Goal: Transaction & Acquisition: Subscribe to service/newsletter

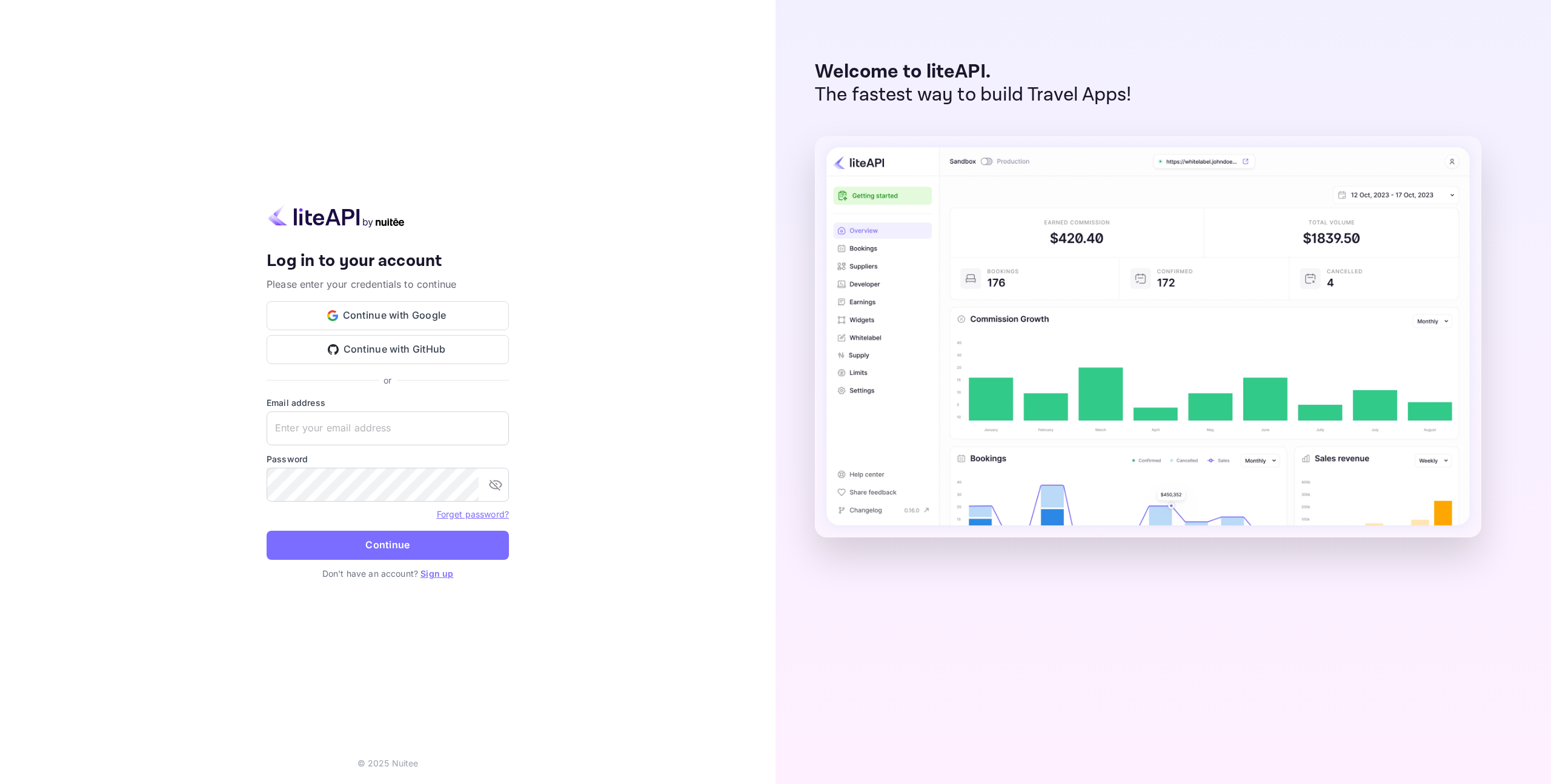
click at [442, 571] on link "Sign up" at bounding box center [436, 573] width 33 height 10
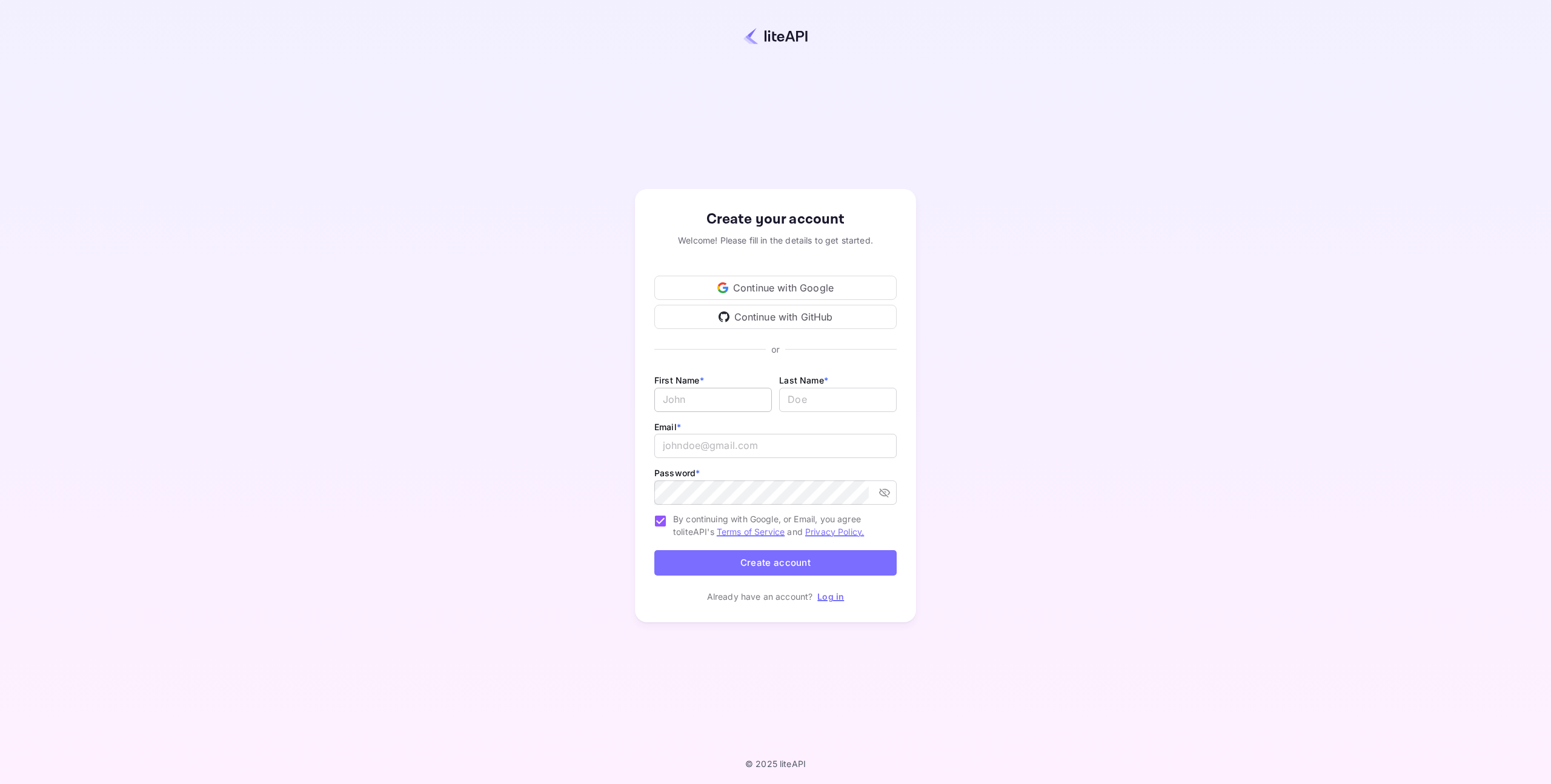
click at [721, 405] on input "Email *" at bounding box center [713, 400] width 117 height 24
type input "Supplier"
type input "cancellations"
click at [719, 446] on input "email" at bounding box center [775, 445] width 242 height 24
type input "ˇ"
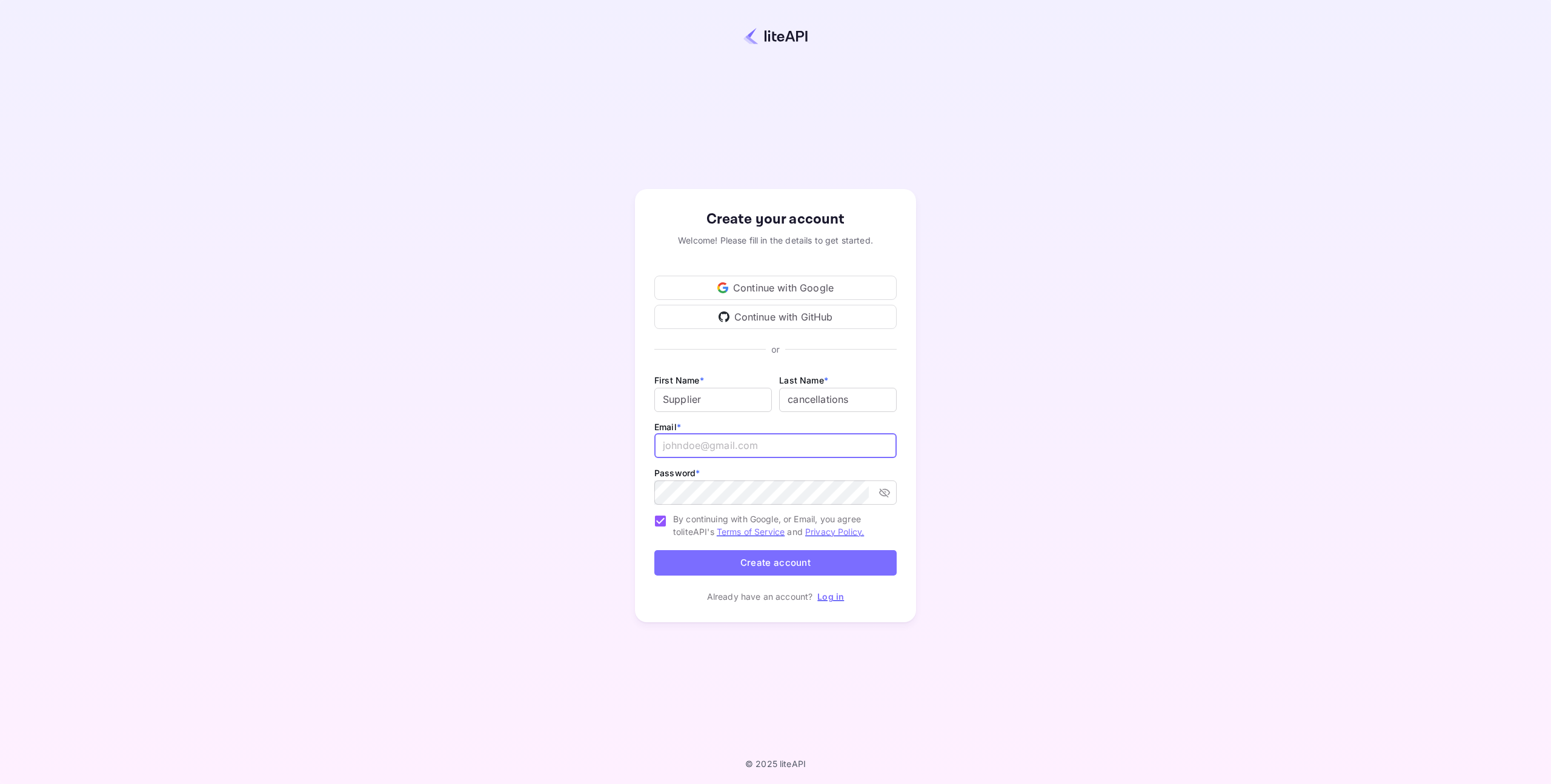
paste input "[EMAIL_ADDRESS][DOMAIN_NAME]"
type input "[EMAIL_ADDRESS][DOMAIN_NAME]"
click at [697, 561] on button "Create account" at bounding box center [775, 563] width 242 height 26
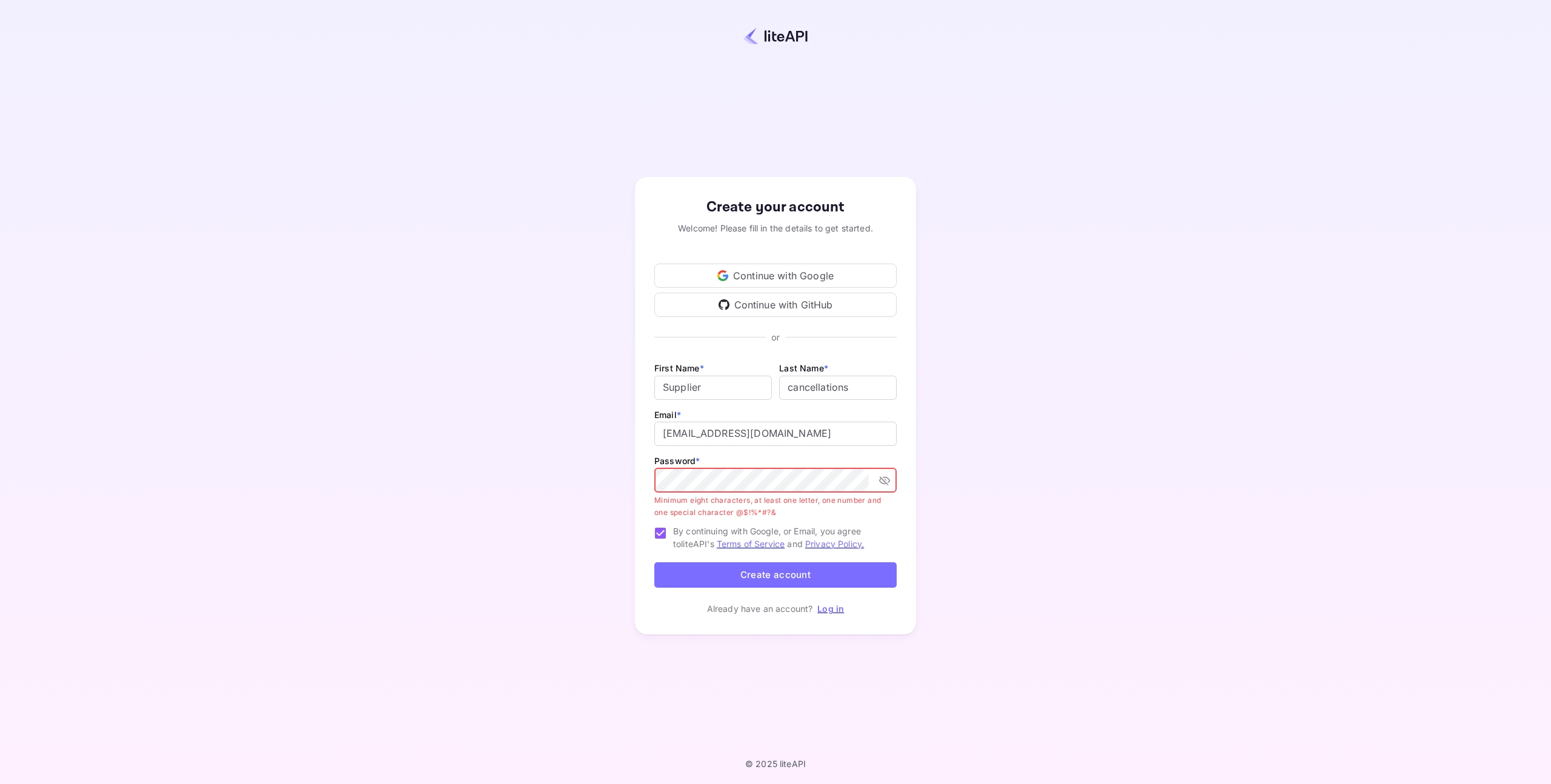
click at [881, 484] on icon "toggle password visibility" at bounding box center [884, 480] width 12 height 12
click at [827, 581] on button "Create account" at bounding box center [775, 575] width 242 height 26
click at [824, 577] on button "Create account" at bounding box center [775, 575] width 242 height 26
click at [793, 570] on button "Create account" at bounding box center [775, 575] width 242 height 26
click at [737, 568] on button "Create account" at bounding box center [775, 575] width 242 height 26
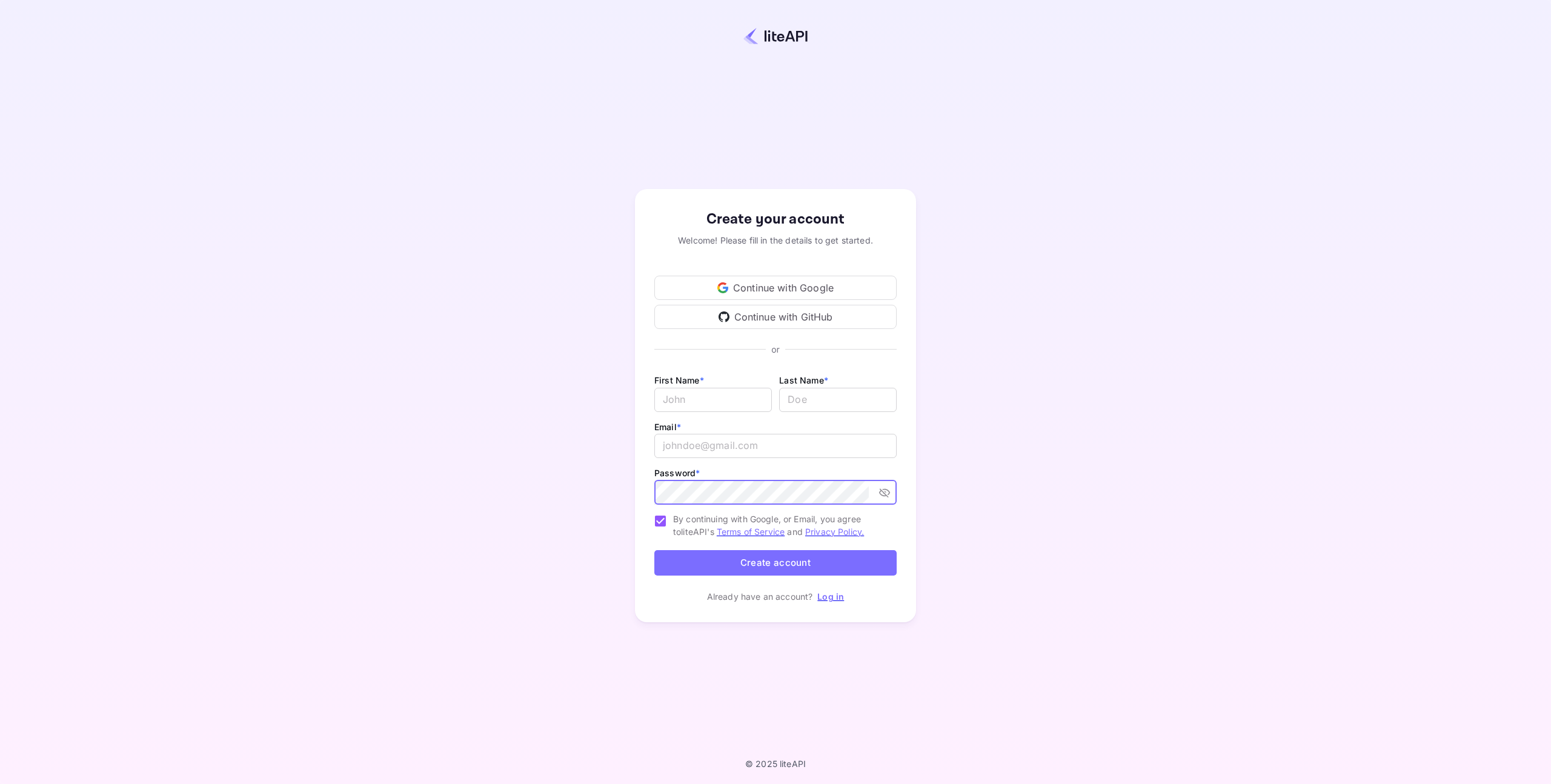
click at [877, 494] on button "toggle password visibility" at bounding box center [884, 492] width 21 height 21
click at [701, 450] on input "email" at bounding box center [775, 445] width 242 height 24
paste input "[EMAIL_ADDRESS][DOMAIN_NAME]"
type input "[EMAIL_ADDRESS][DOMAIN_NAME]"
click at [706, 409] on input "Email *" at bounding box center [713, 400] width 117 height 24
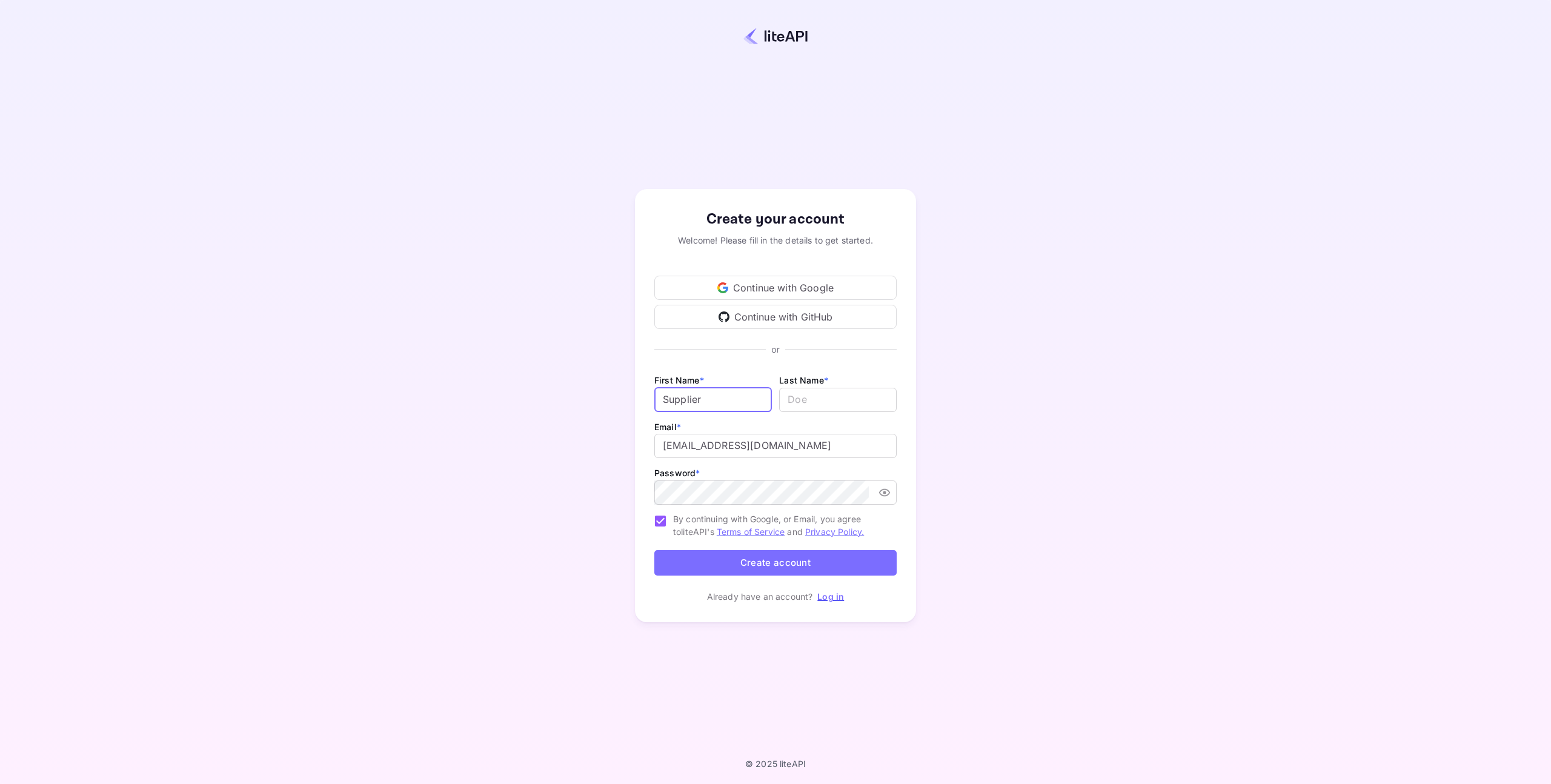
type input "Supplier"
type input "cancellations"
click at [755, 562] on button "Create account" at bounding box center [775, 563] width 242 height 26
click at [766, 565] on button "Create account" at bounding box center [775, 563] width 242 height 26
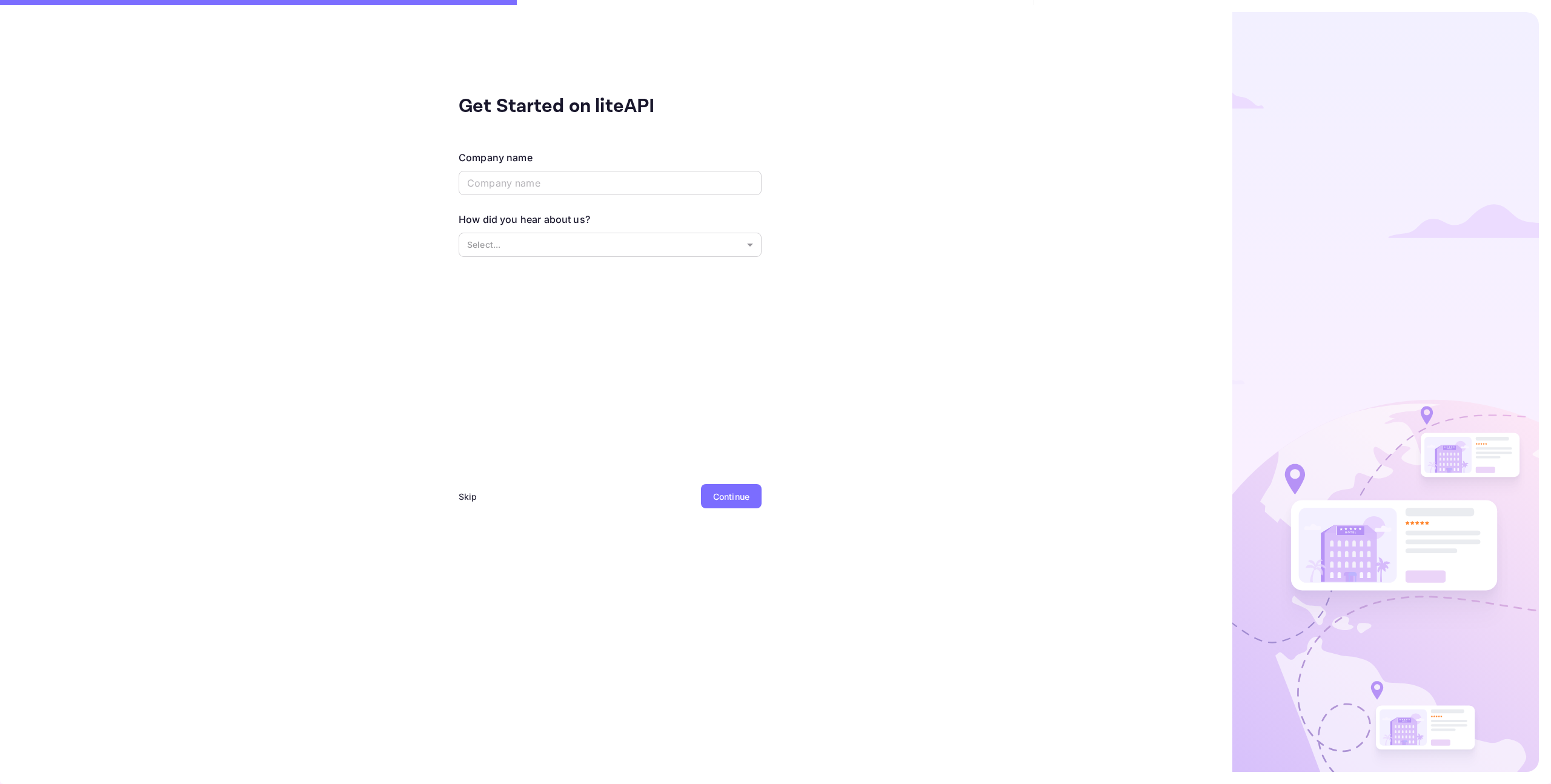
click at [492, 498] on div "Skip Continue" at bounding box center [610, 510] width 303 height 53
click at [473, 498] on div "Skip" at bounding box center [468, 497] width 19 height 13
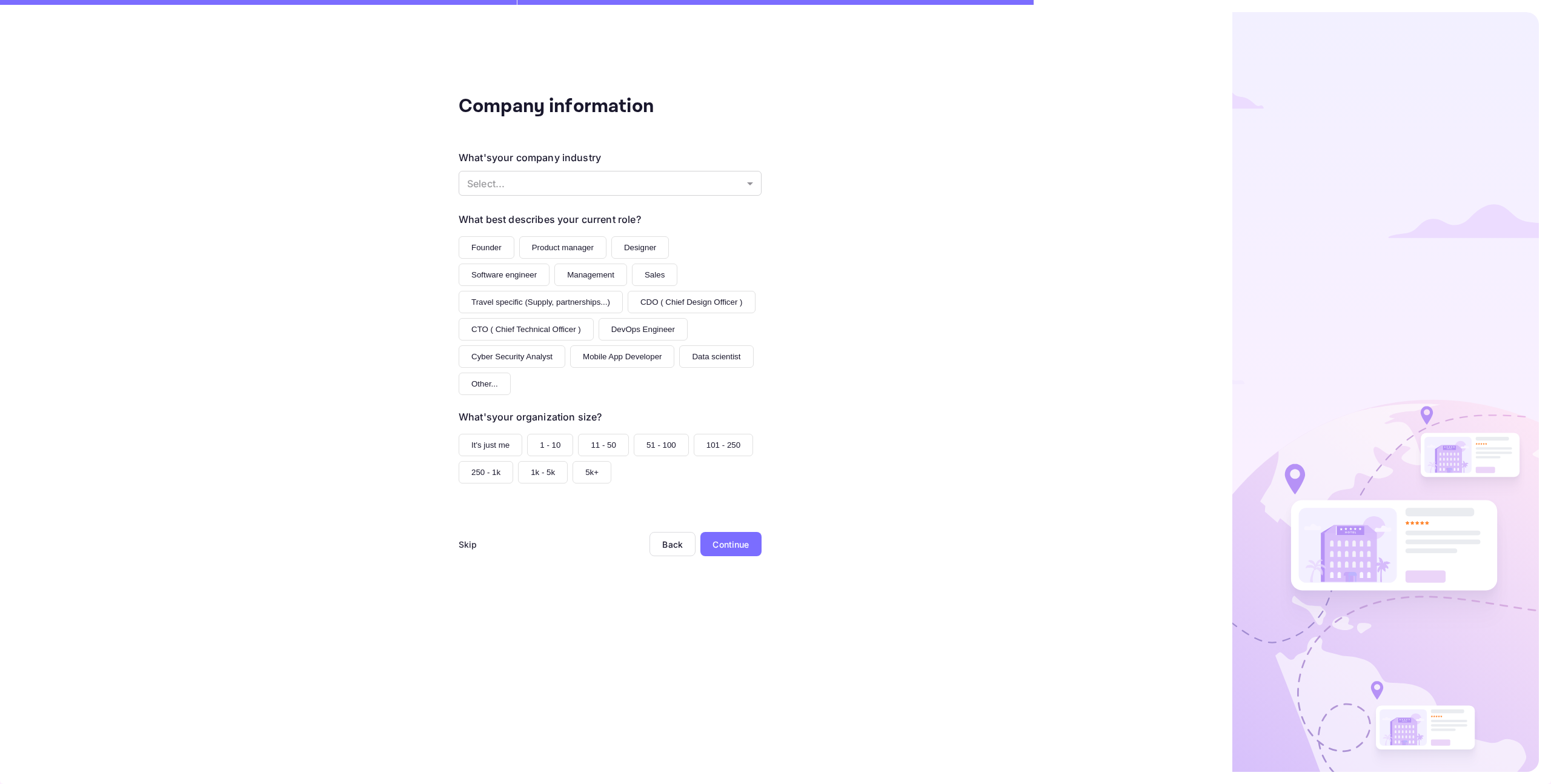
click at [466, 542] on div "Skip" at bounding box center [468, 544] width 19 height 13
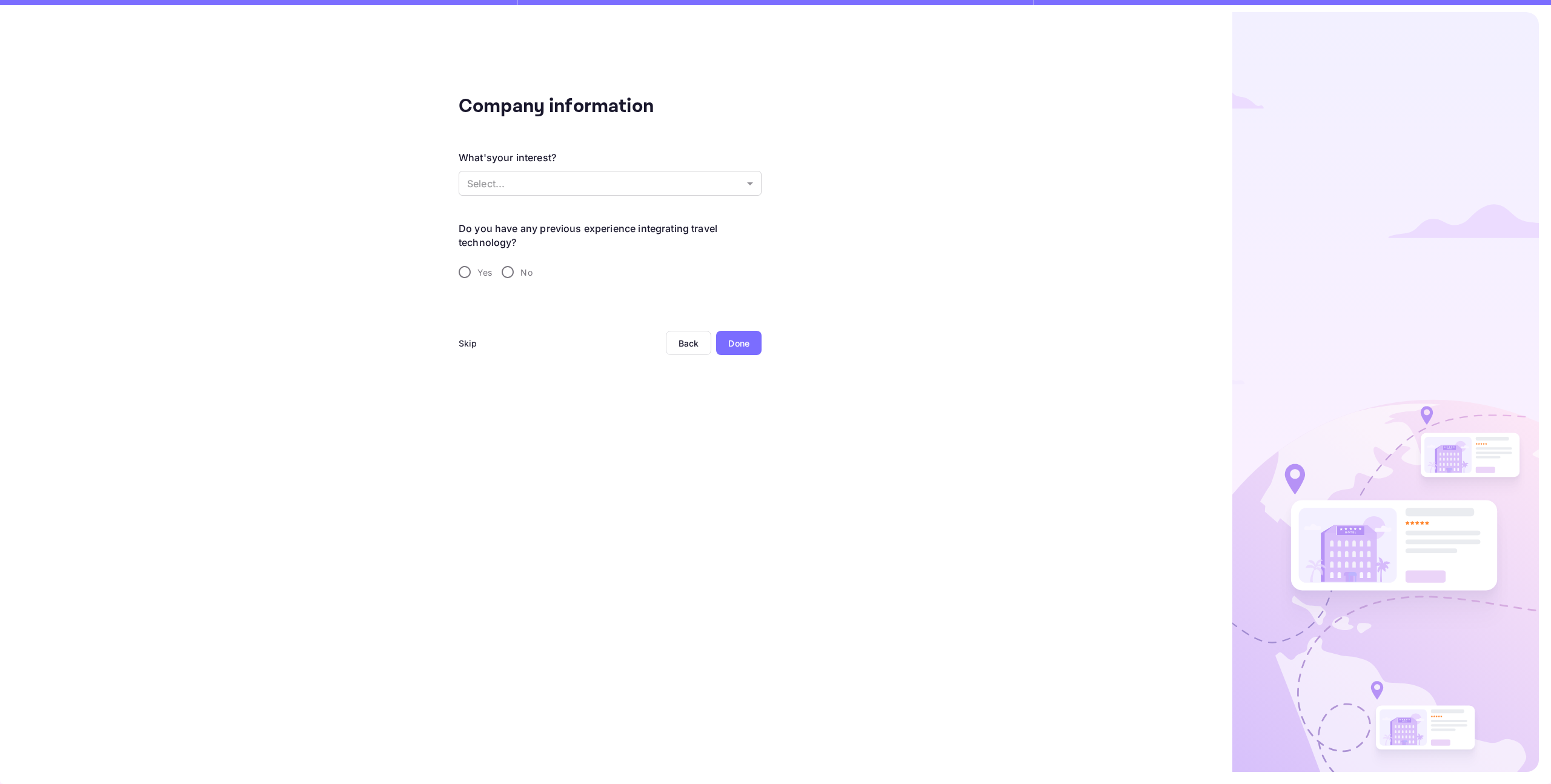
click at [471, 344] on div "Skip" at bounding box center [468, 343] width 19 height 13
